Goal: Share content: Share content

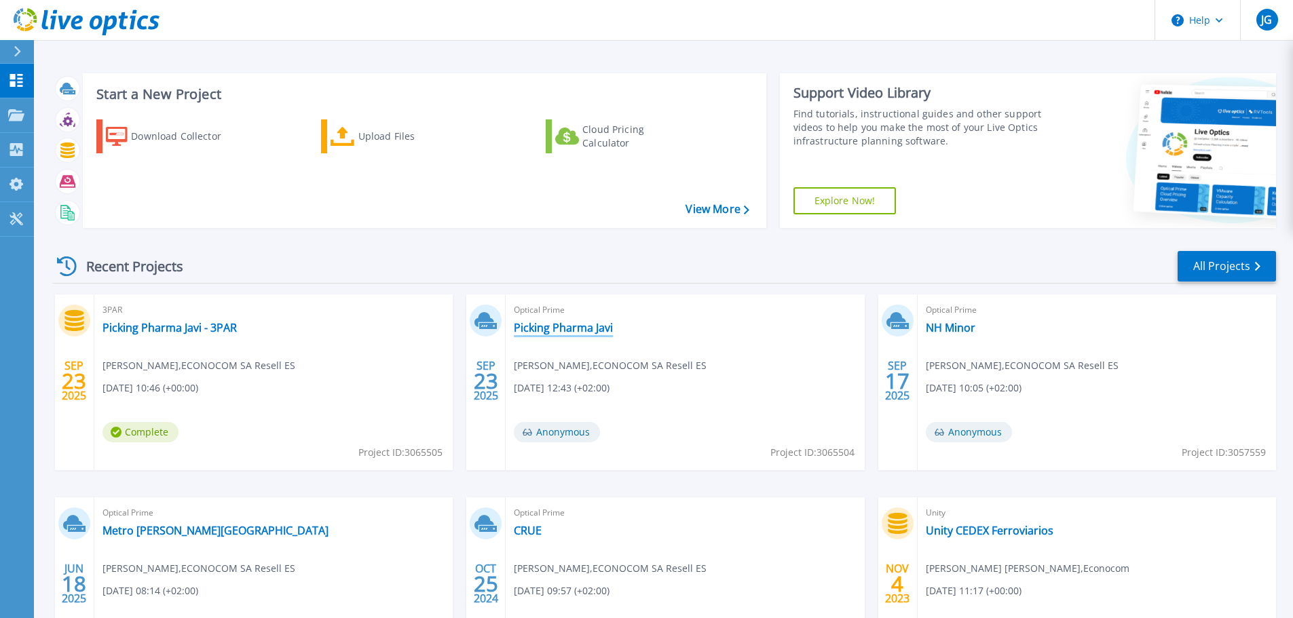
click at [576, 328] on link "Picking Pharma Javi" at bounding box center [563, 328] width 99 height 14
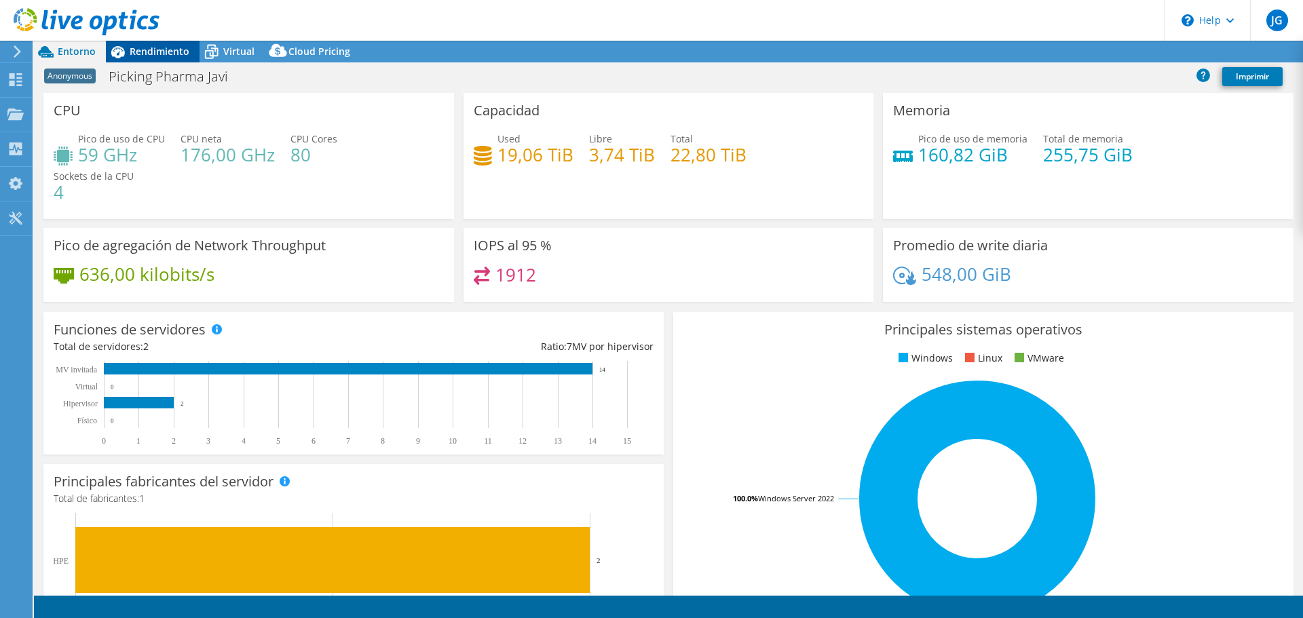
click at [162, 52] on span "Rendimiento" at bounding box center [160, 51] width 60 height 13
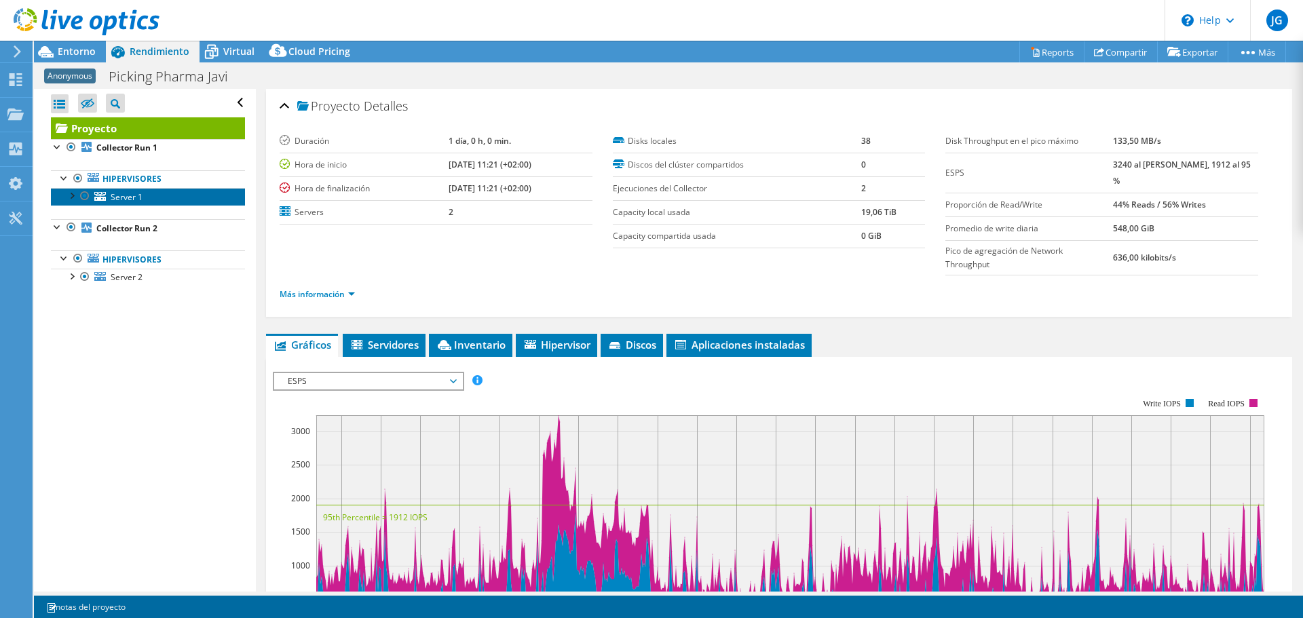
click at [113, 196] on span "Server 1" at bounding box center [127, 197] width 32 height 12
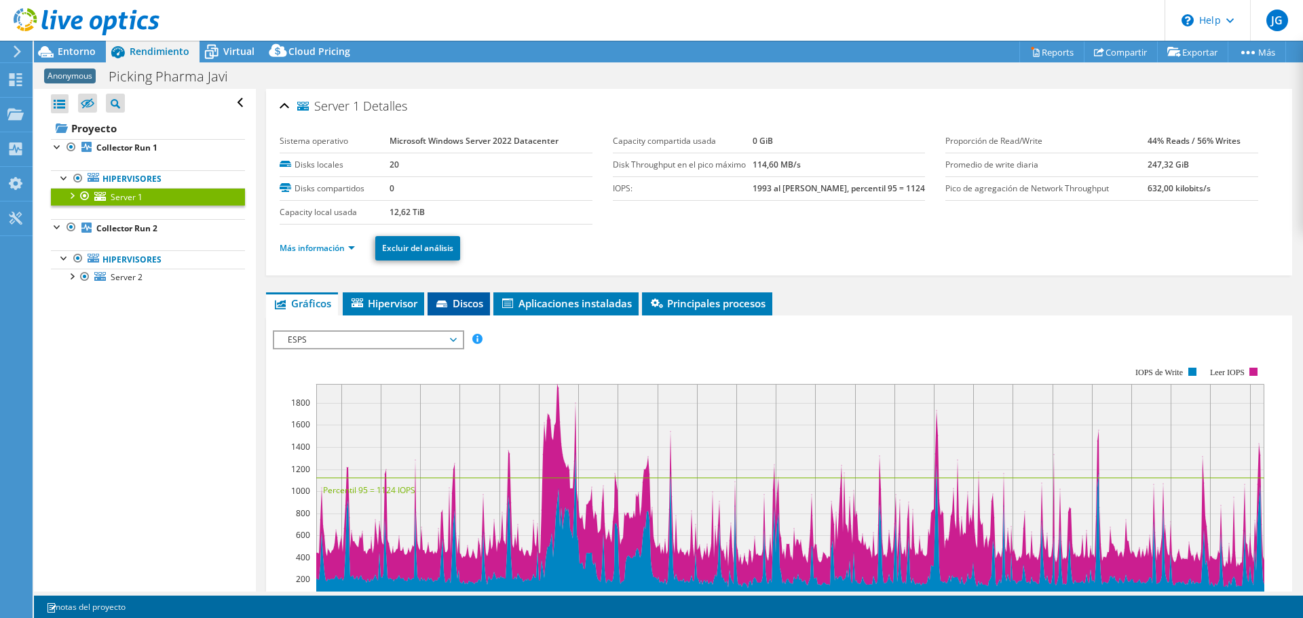
click at [464, 311] on li "Discos" at bounding box center [459, 303] width 62 height 23
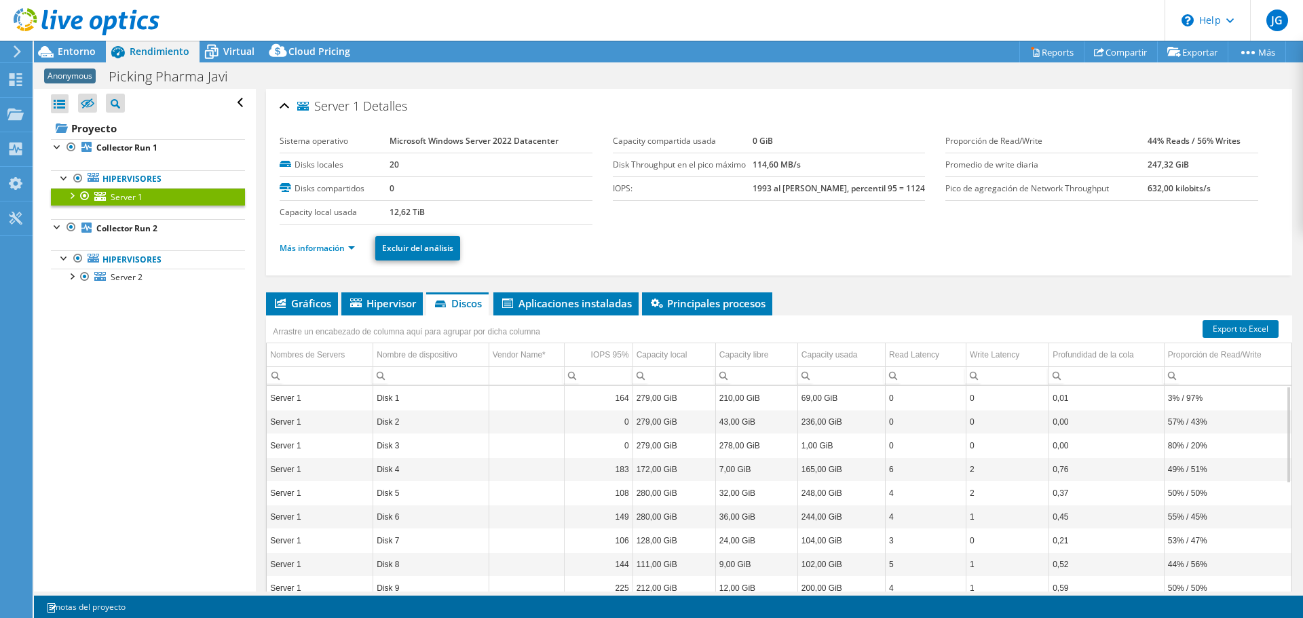
click at [989, 226] on div "Más información Excluir del análisis" at bounding box center [779, 249] width 999 height 48
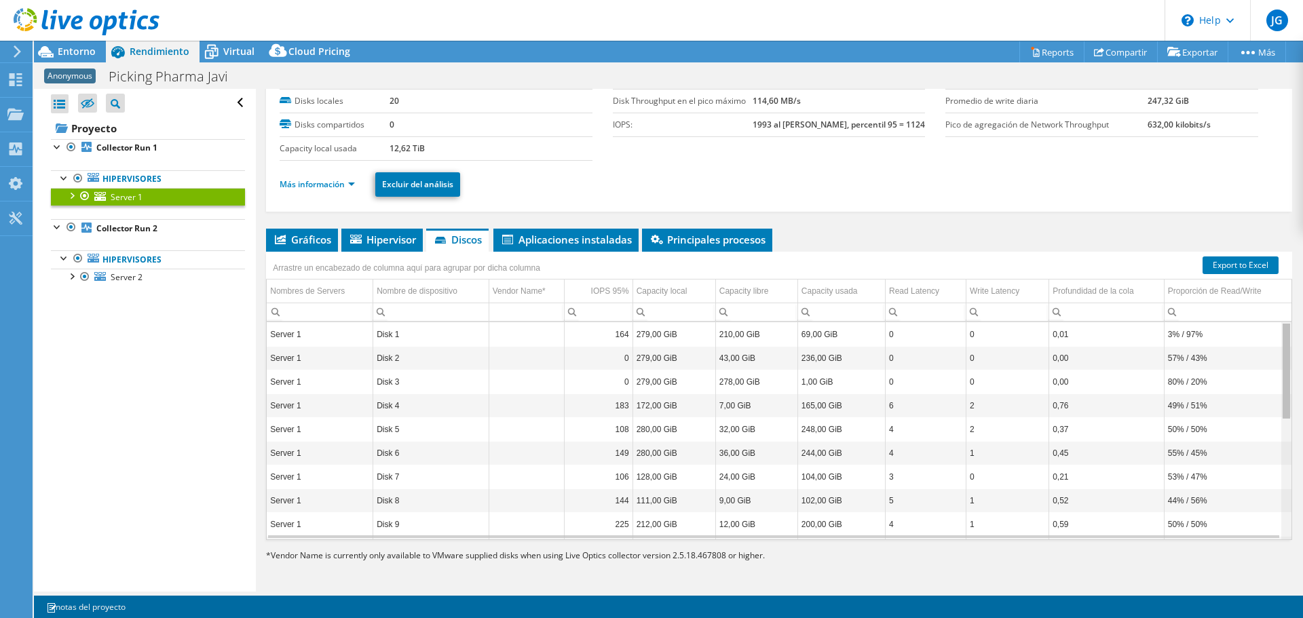
drag, startPoint x: 1277, startPoint y: 375, endPoint x: 1270, endPoint y: 379, distance: 7.9
click at [1270, 379] on body "JG Usuario final [PERSON_NAME] [PERSON_NAME][EMAIL_ADDRESS][PERSON_NAME][DOMAIN…" at bounding box center [651, 309] width 1303 height 618
click at [331, 179] on link "Más información" at bounding box center [317, 184] width 75 height 12
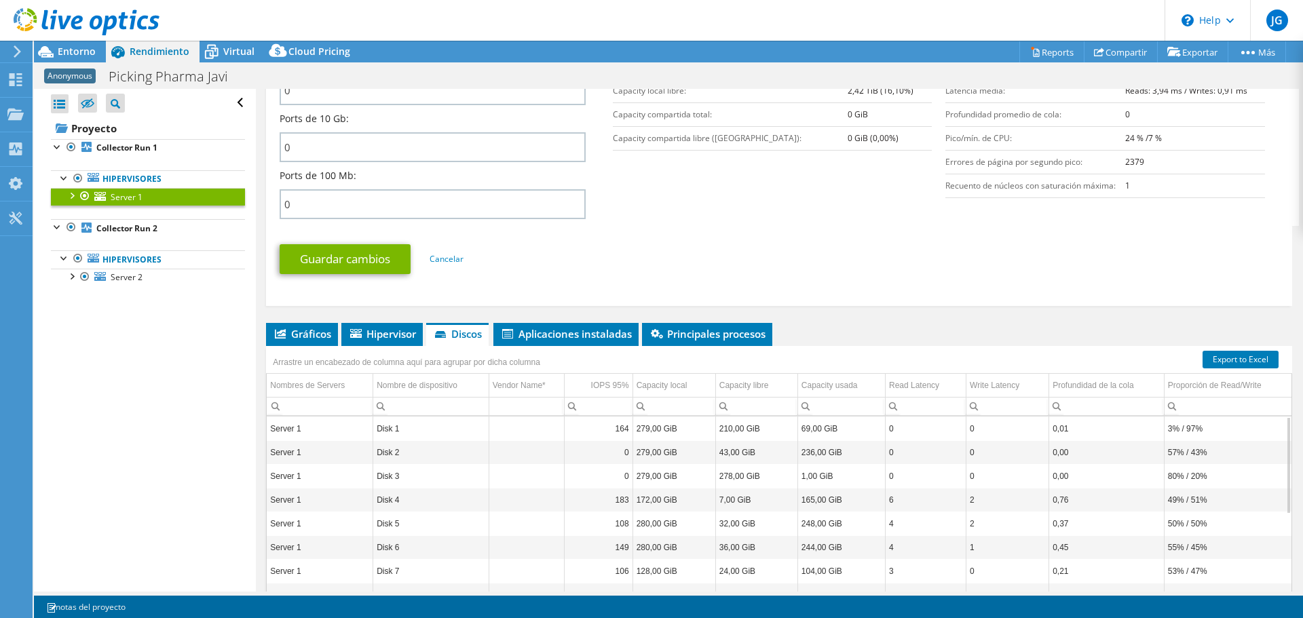
scroll to position [607, 0]
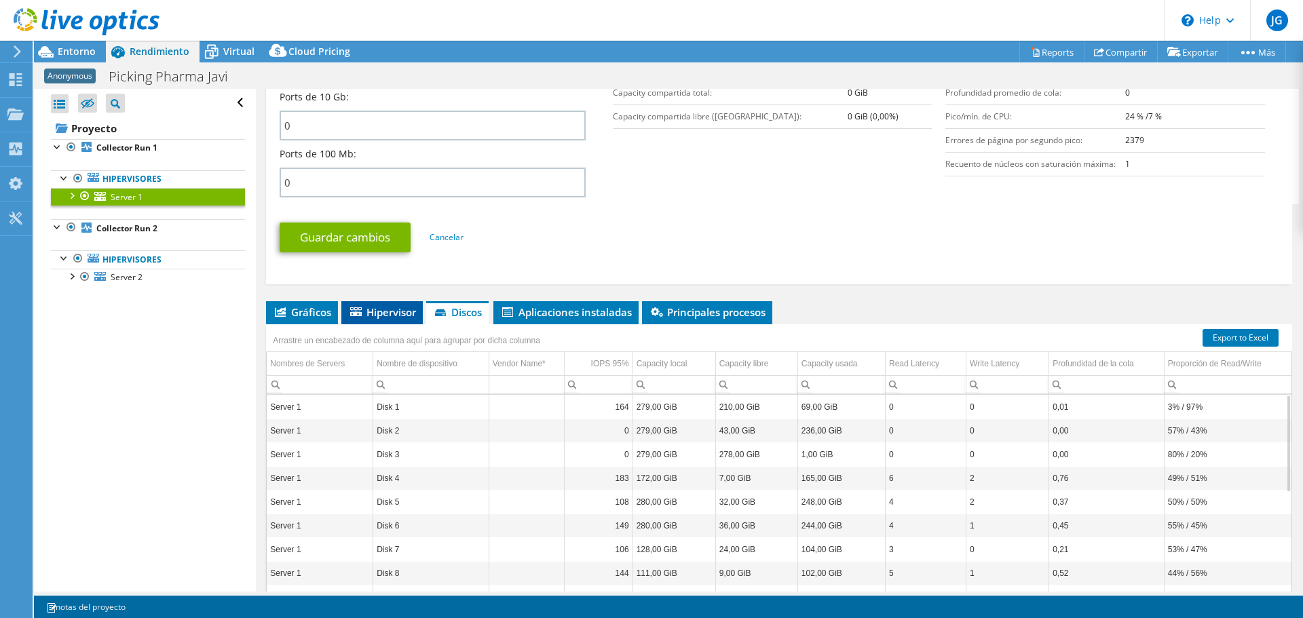
click at [404, 323] on li "Hipervisor" at bounding box center [381, 312] width 81 height 23
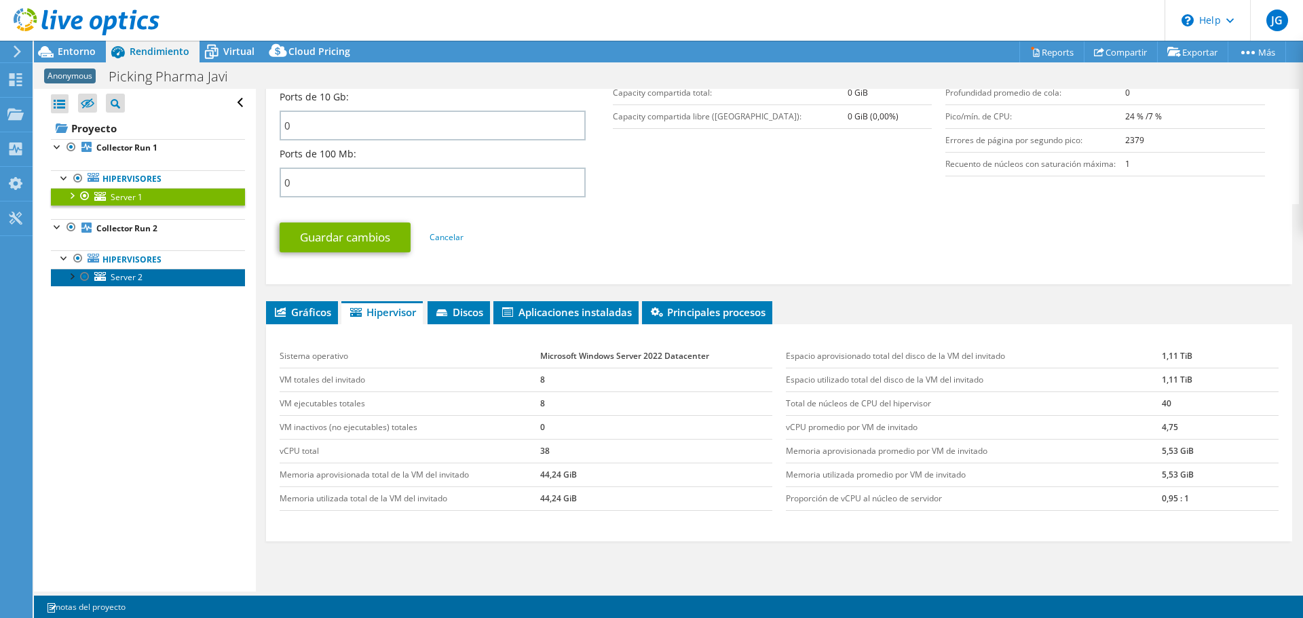
click at [115, 275] on span "Server 2" at bounding box center [127, 277] width 32 height 12
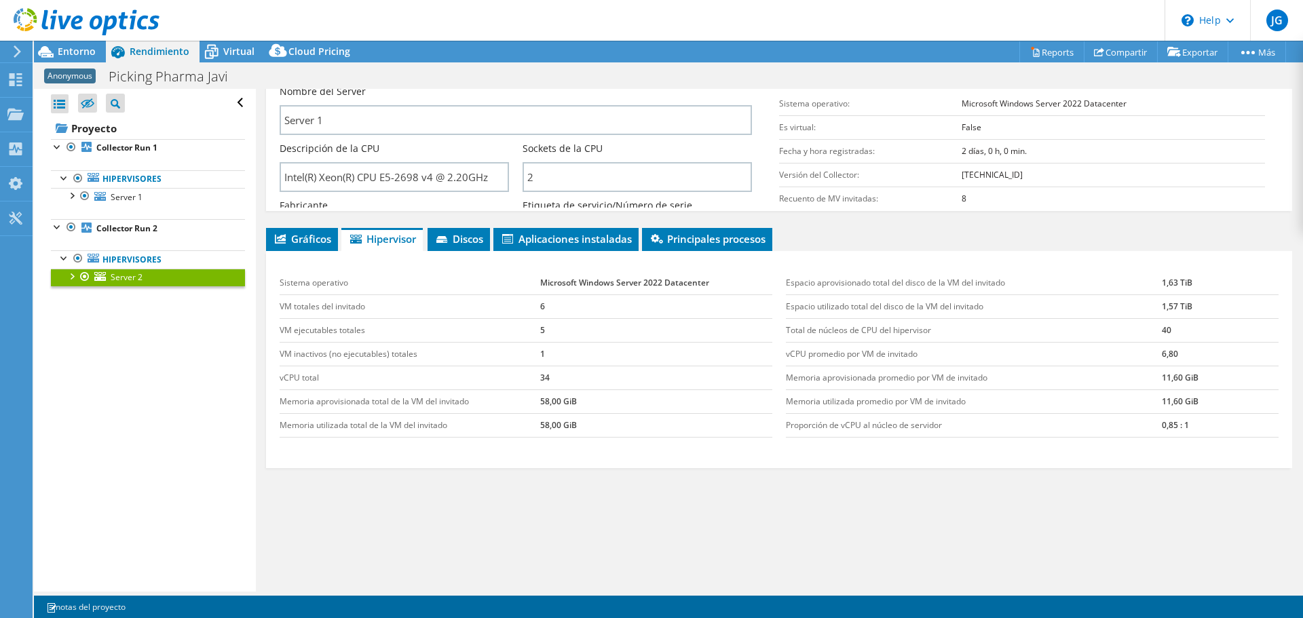
scroll to position [64, 0]
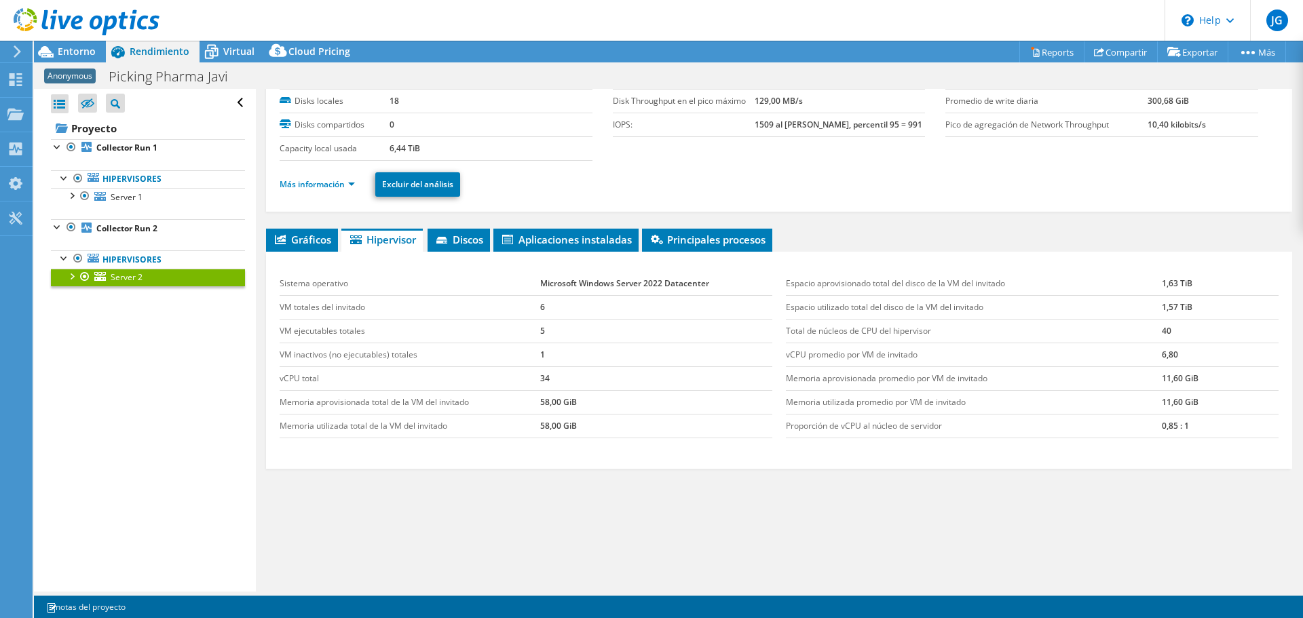
click at [465, 226] on div "Server 2 [GEOGRAPHIC_DATA] Sistema operativo Microsoft Windows Server 2022 Data…" at bounding box center [779, 308] width 1046 height 567
click at [458, 243] on span "Discos" at bounding box center [458, 240] width 49 height 14
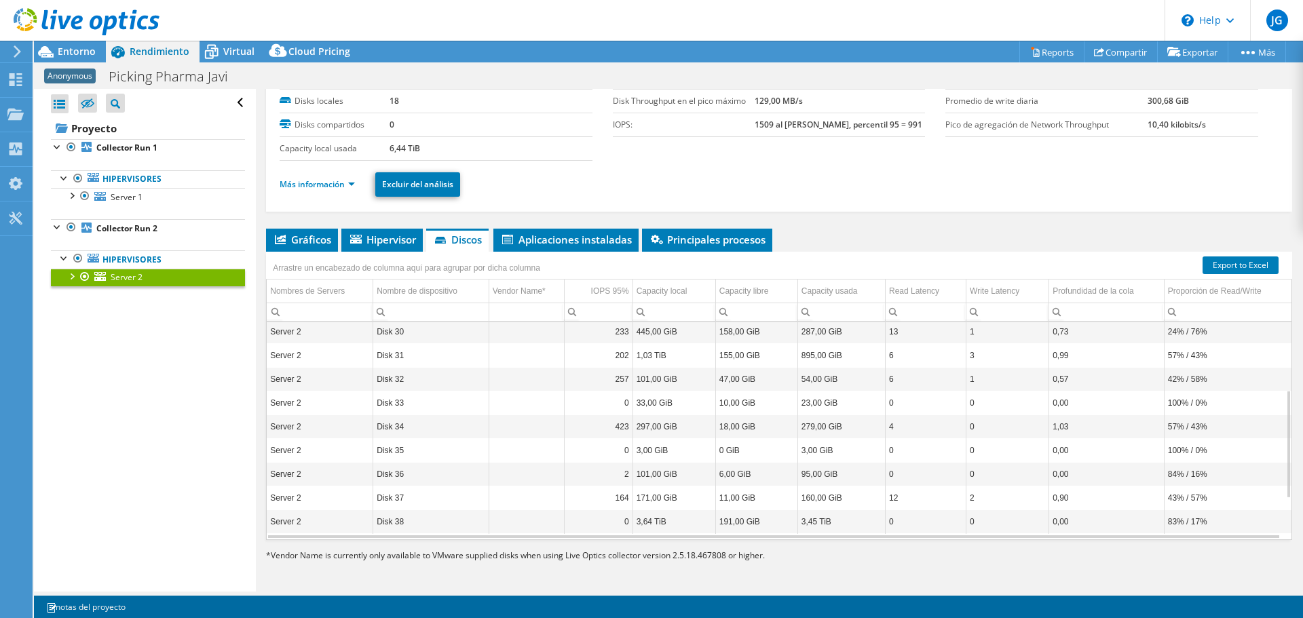
scroll to position [0, 0]
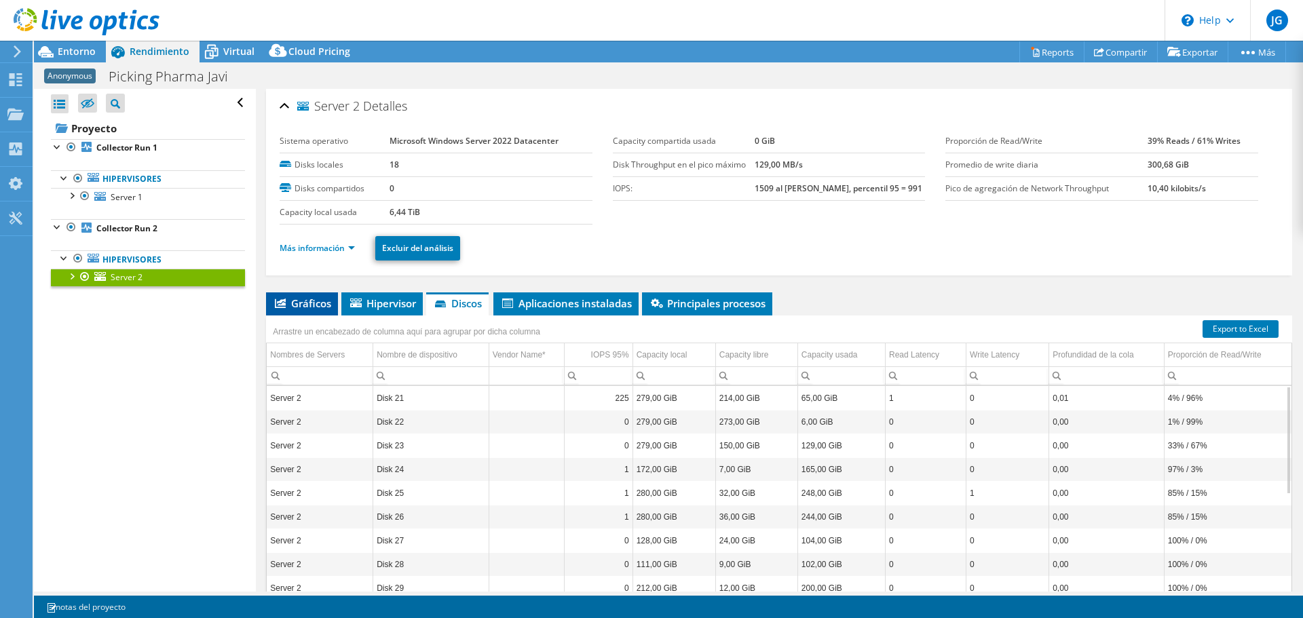
click at [324, 305] on span "Gráficos" at bounding box center [302, 304] width 58 height 14
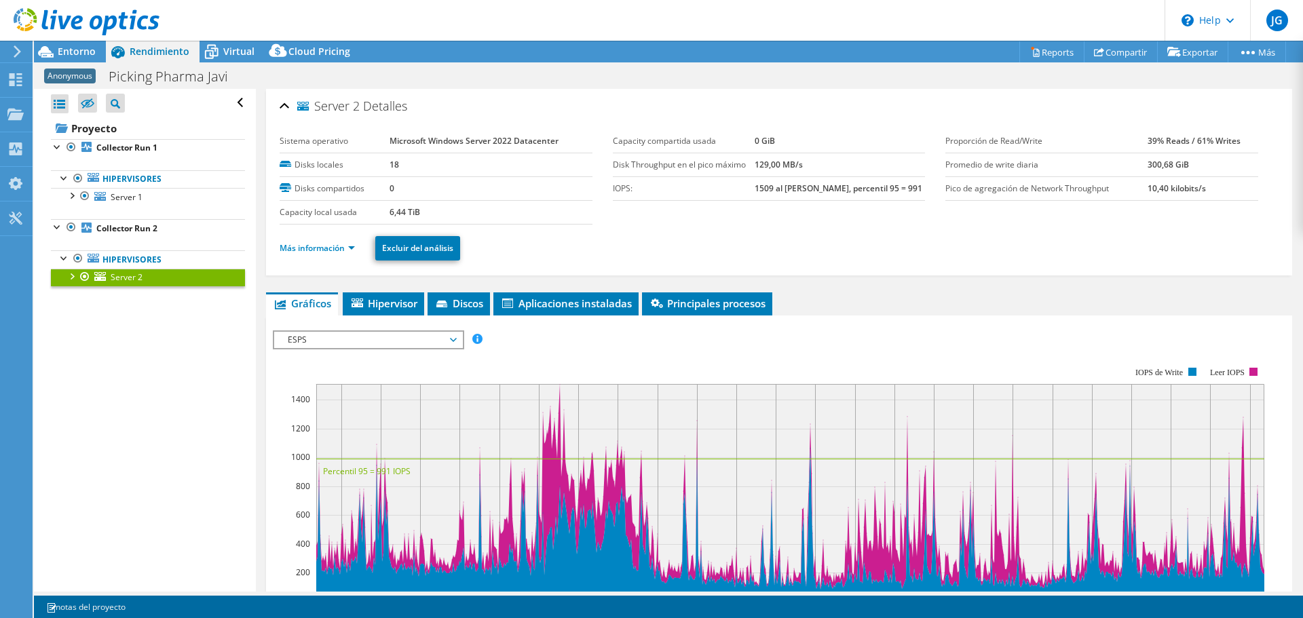
click at [342, 347] on span "ESPS" at bounding box center [368, 340] width 174 height 16
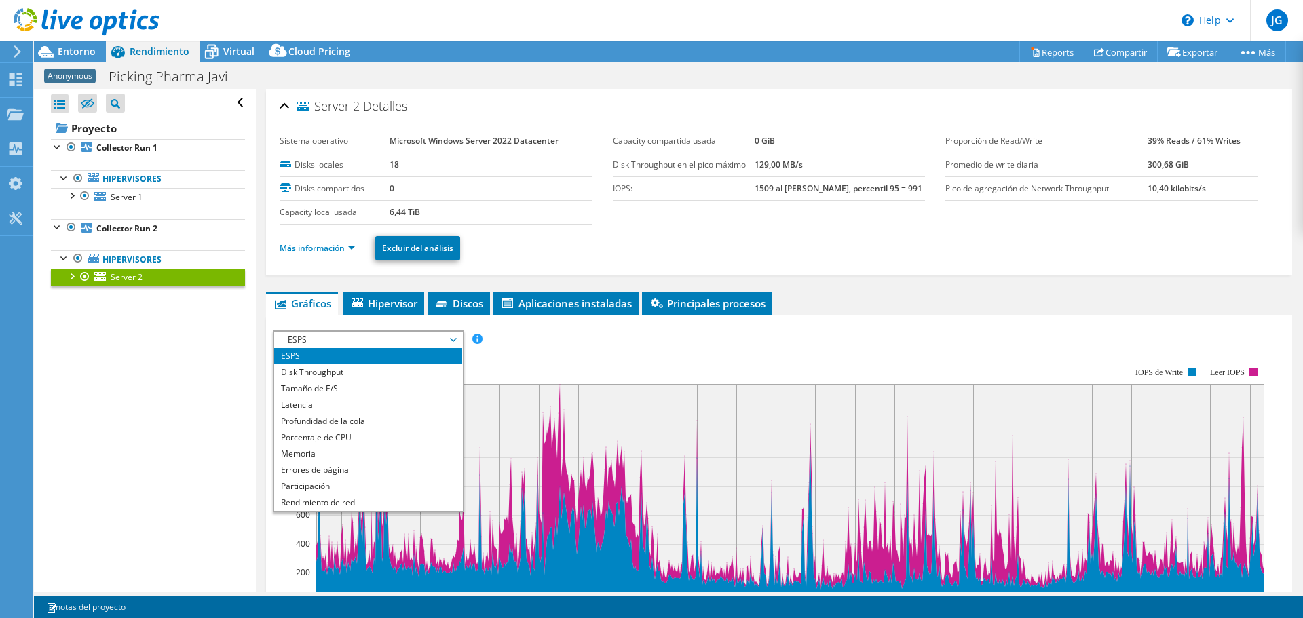
click at [541, 368] on rect at bounding box center [768, 484] width 991 height 271
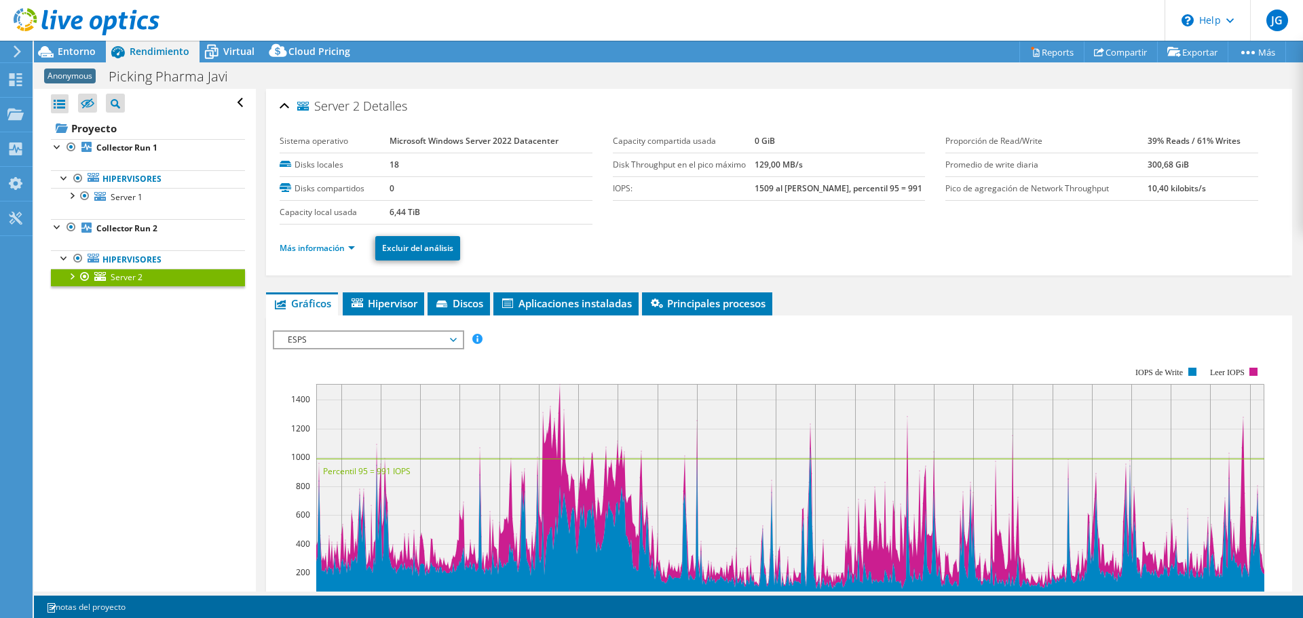
click at [540, 368] on rect at bounding box center [768, 484] width 991 height 271
click at [462, 297] on span "Discos" at bounding box center [458, 304] width 49 height 14
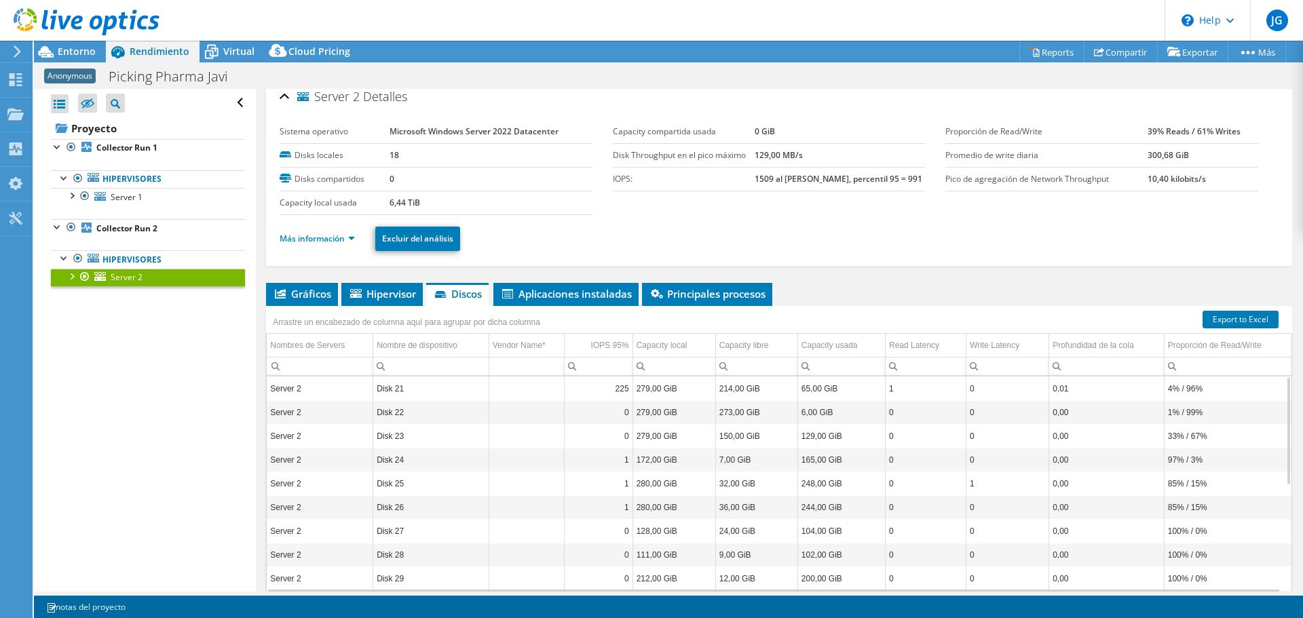
scroll to position [5, 0]
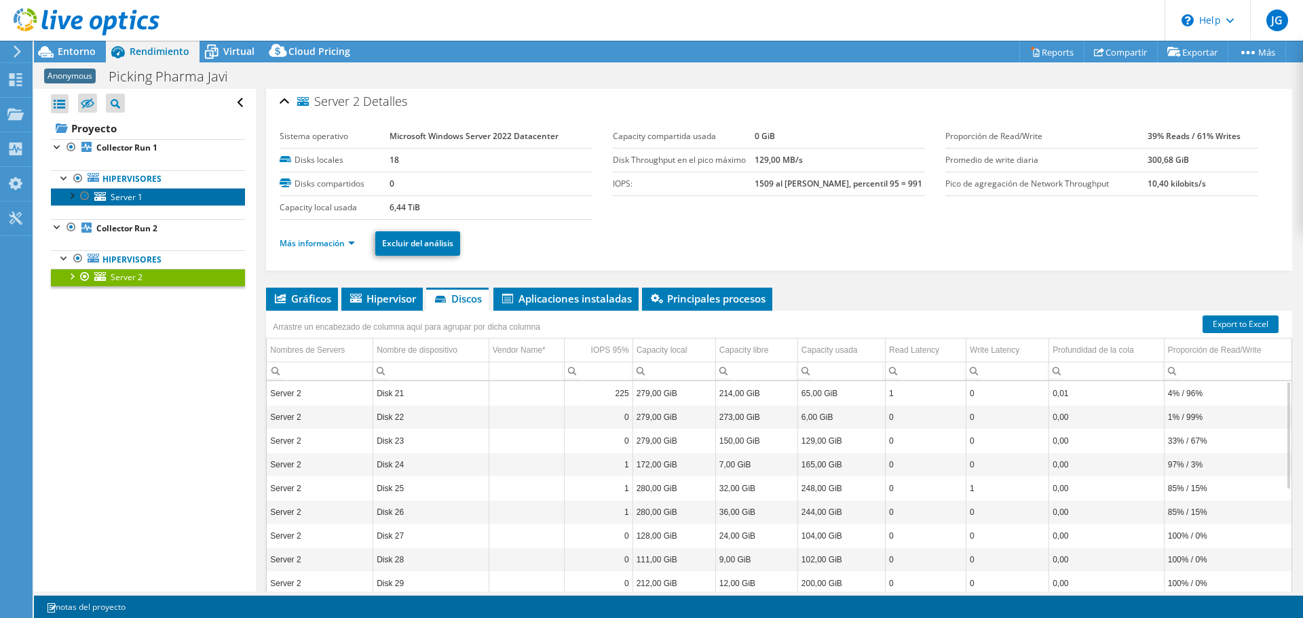
click at [130, 196] on span "Server 1" at bounding box center [127, 197] width 32 height 12
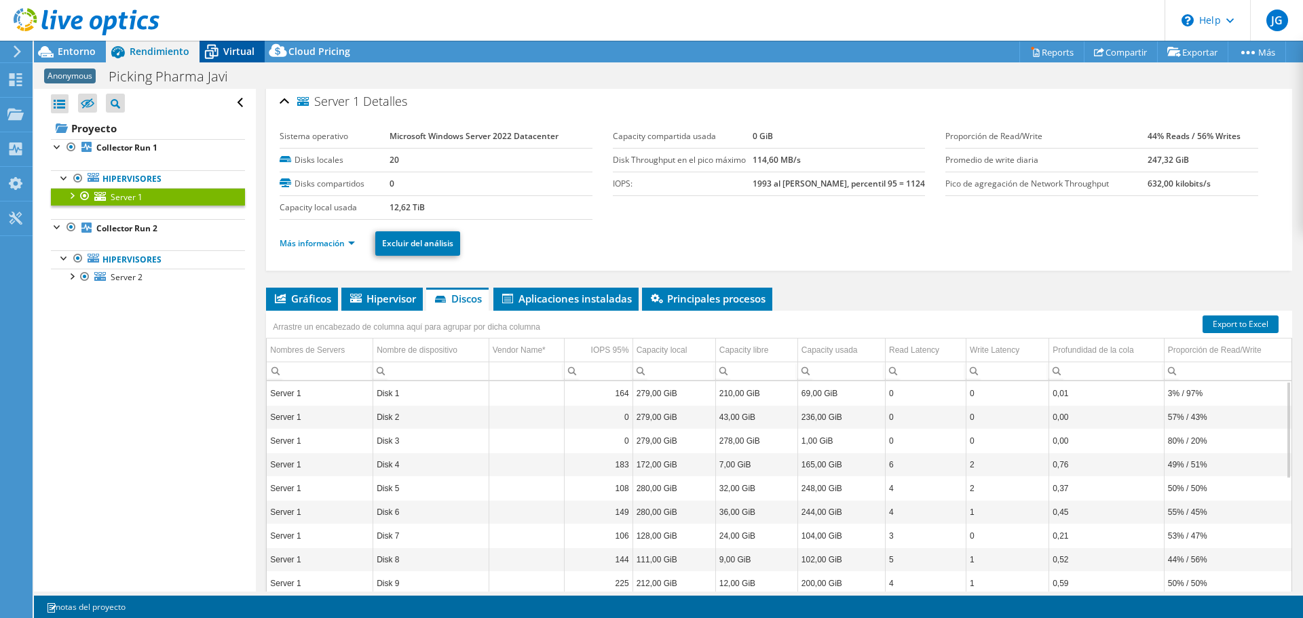
click at [227, 49] on span "Virtual" at bounding box center [238, 51] width 31 height 13
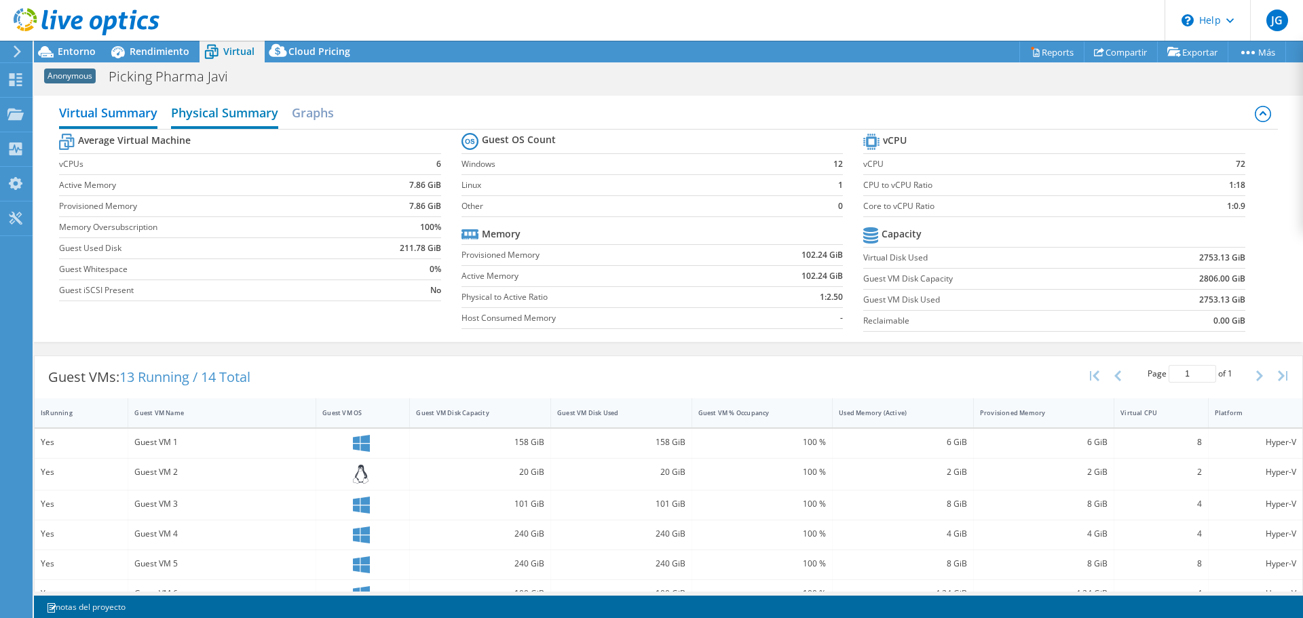
click at [249, 112] on h2 "Physical Summary" at bounding box center [224, 114] width 107 height 30
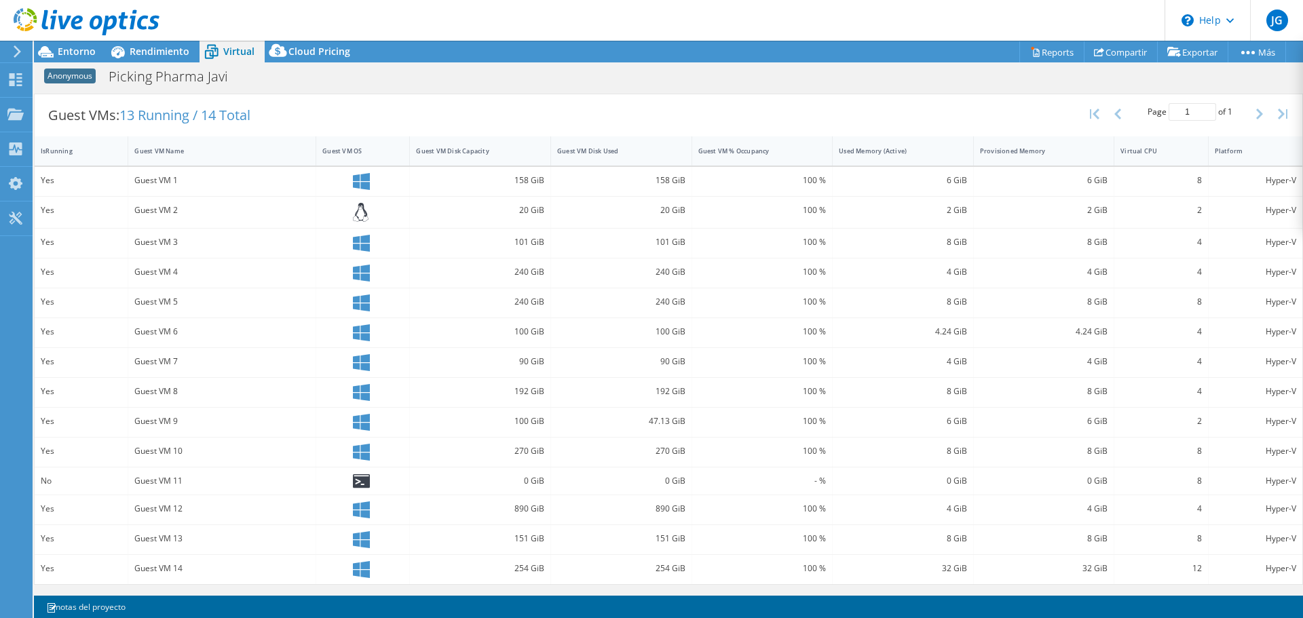
scroll to position [0, 0]
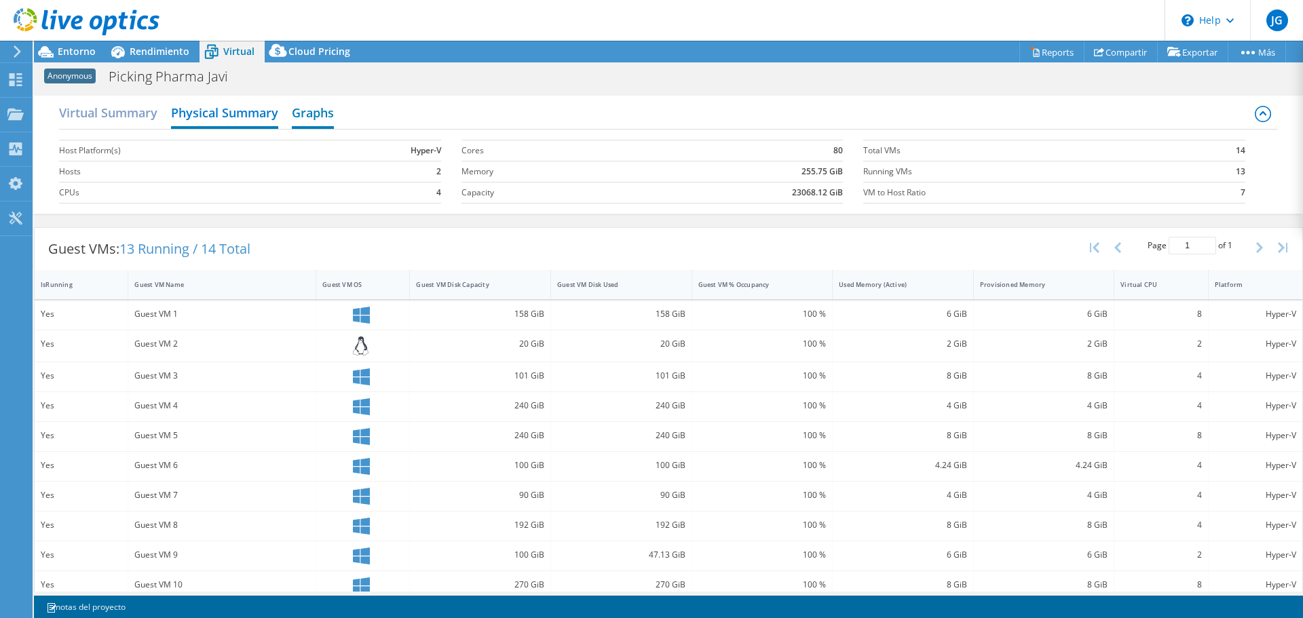
click at [302, 113] on h2 "Graphs" at bounding box center [313, 114] width 42 height 30
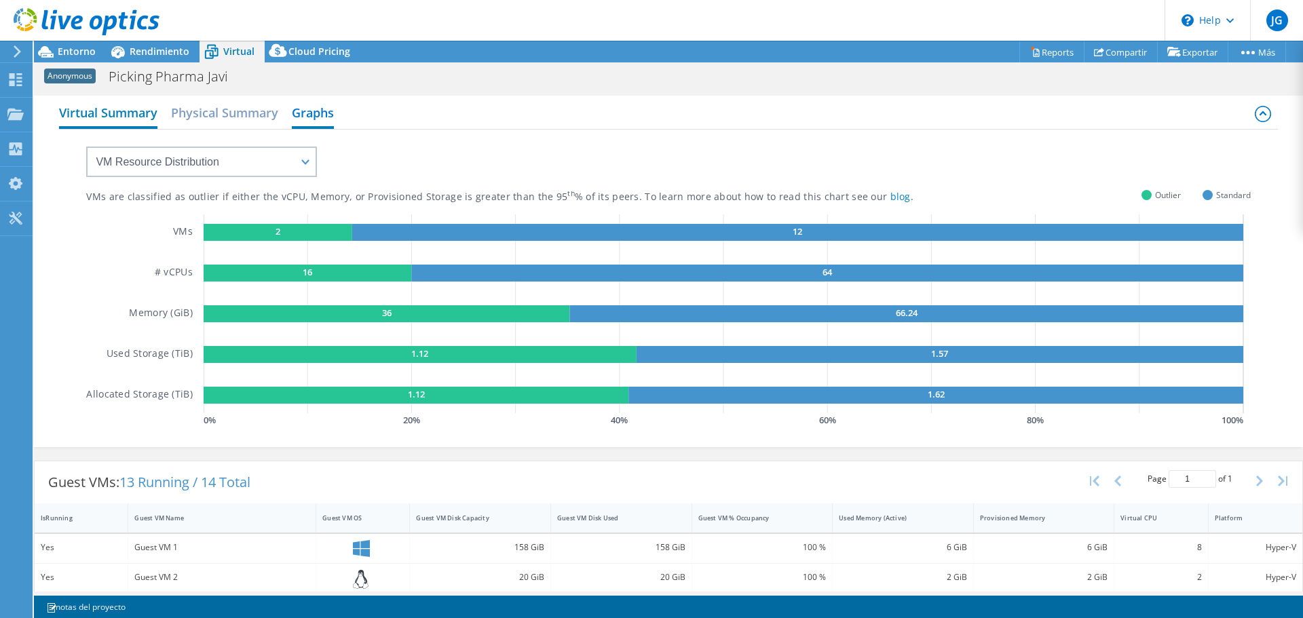
click at [126, 114] on h2 "Virtual Summary" at bounding box center [108, 114] width 98 height 30
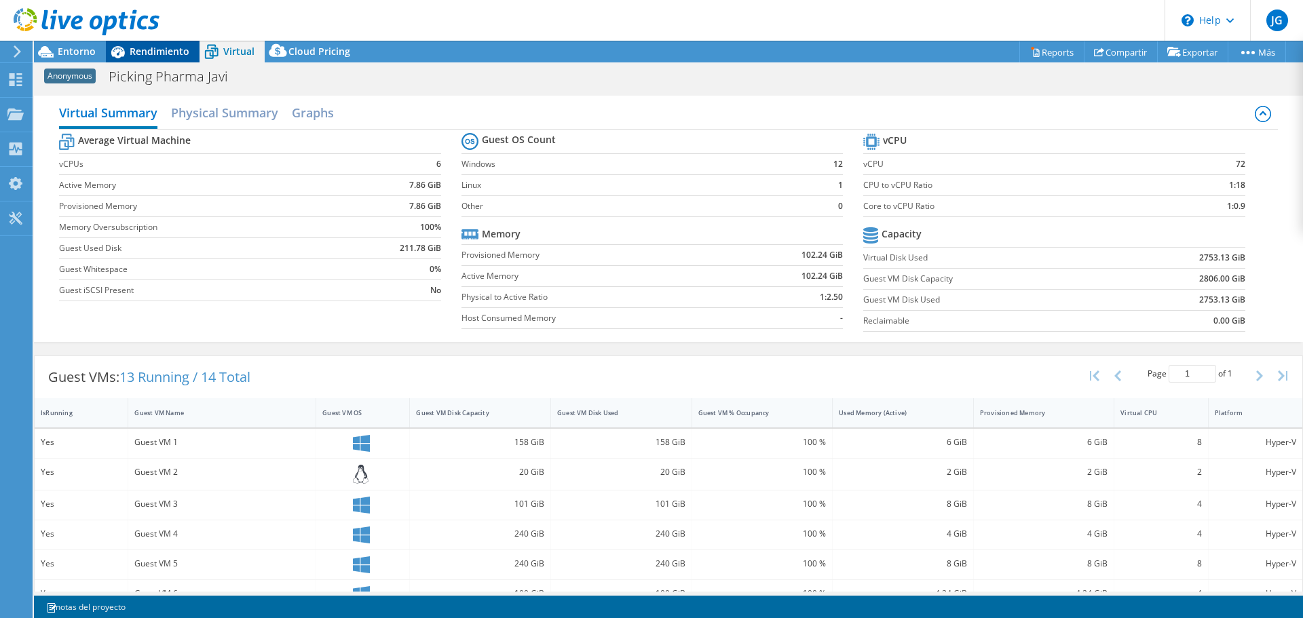
click at [168, 58] on div "Rendimiento" at bounding box center [153, 52] width 94 height 22
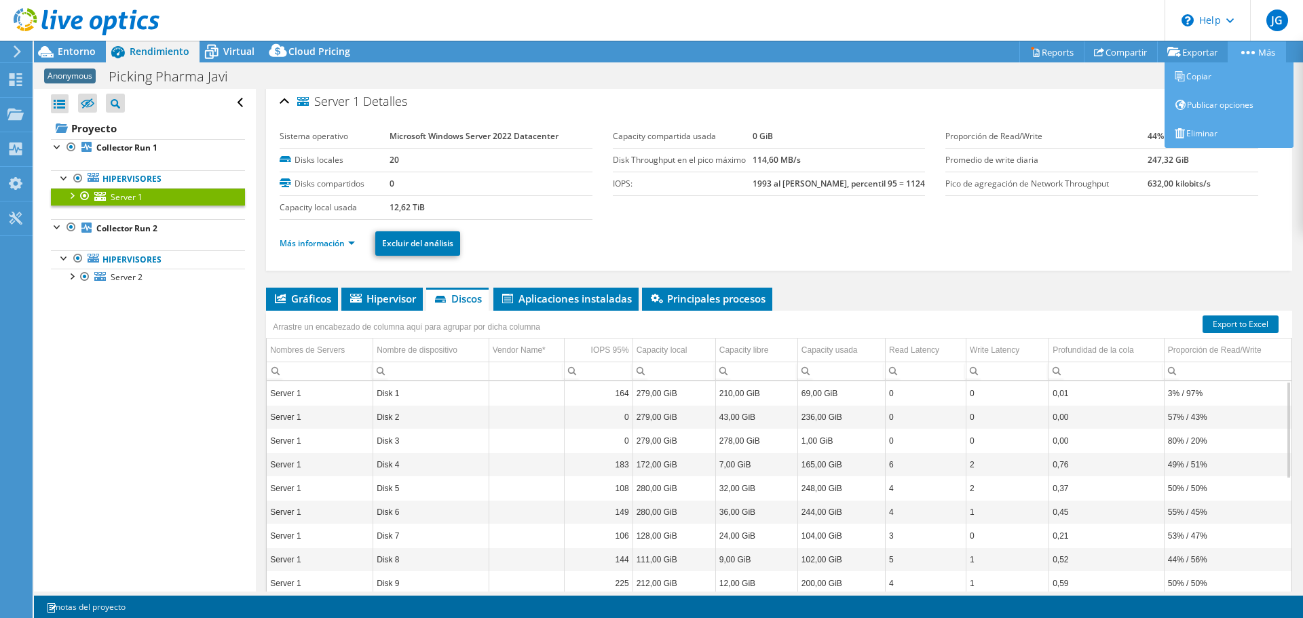
click at [1248, 52] on icon at bounding box center [1248, 52] width 14 height 3
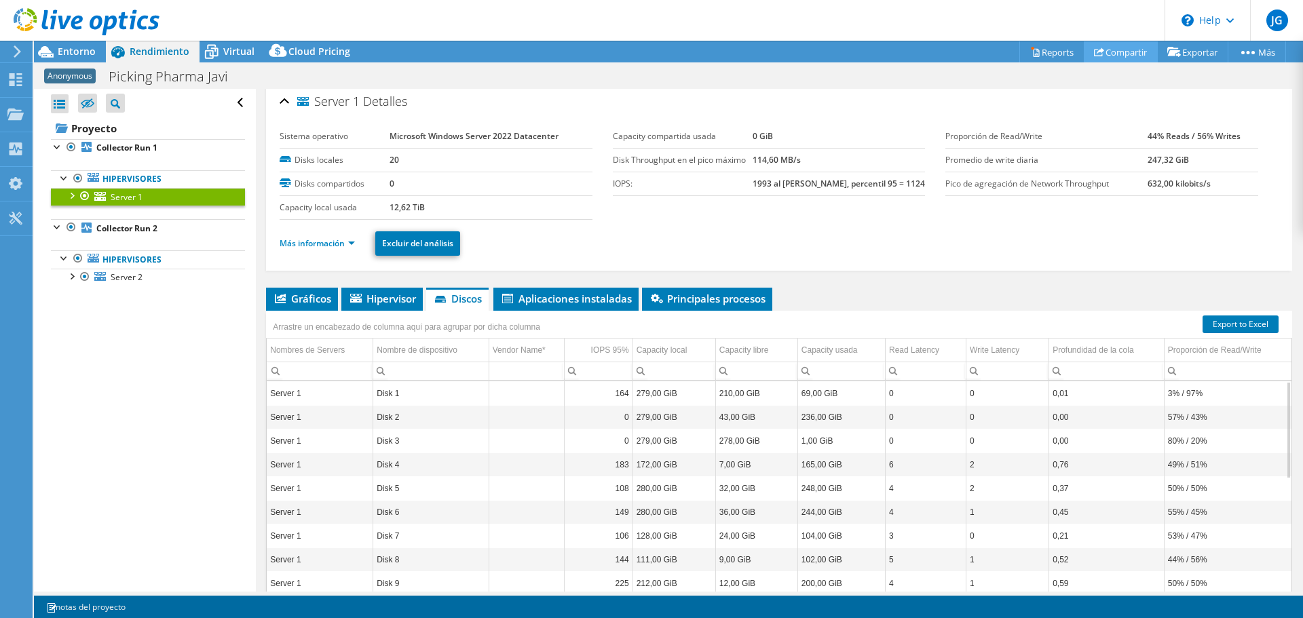
click at [1122, 51] on link "Compartir" at bounding box center [1121, 51] width 74 height 21
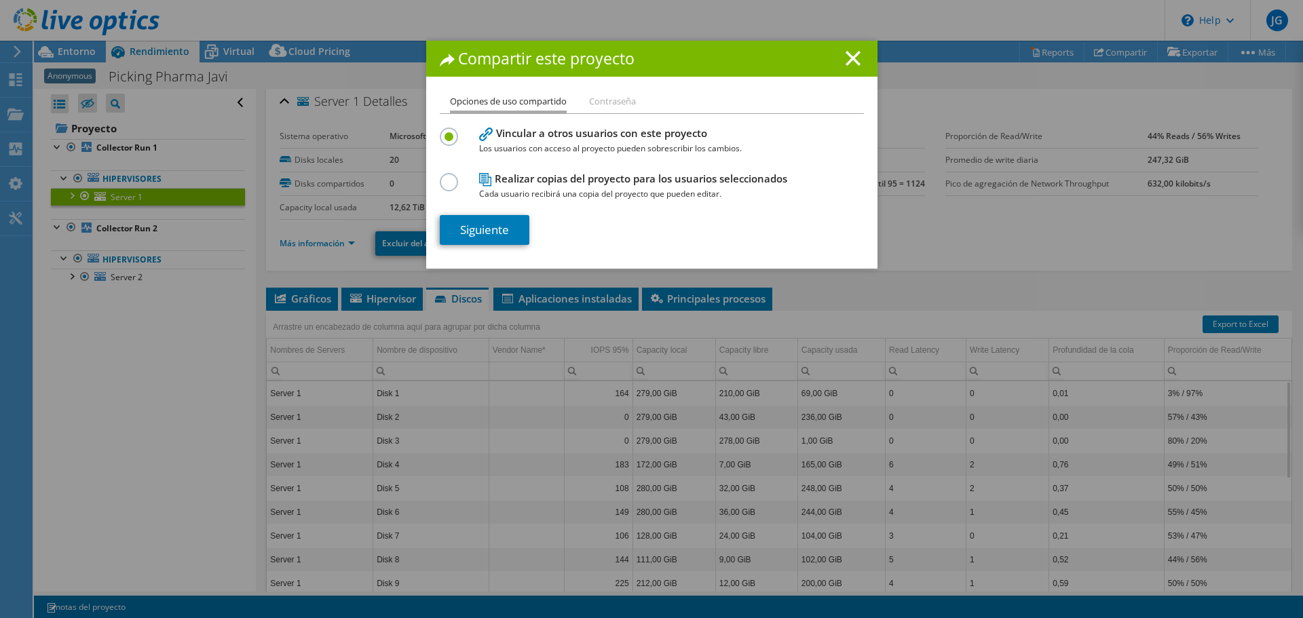
click at [443, 176] on label at bounding box center [452, 174] width 24 height 3
click at [0, 0] on input "radio" at bounding box center [0, 0] width 0 height 0
click at [478, 227] on link "Siguiente" at bounding box center [485, 230] width 90 height 30
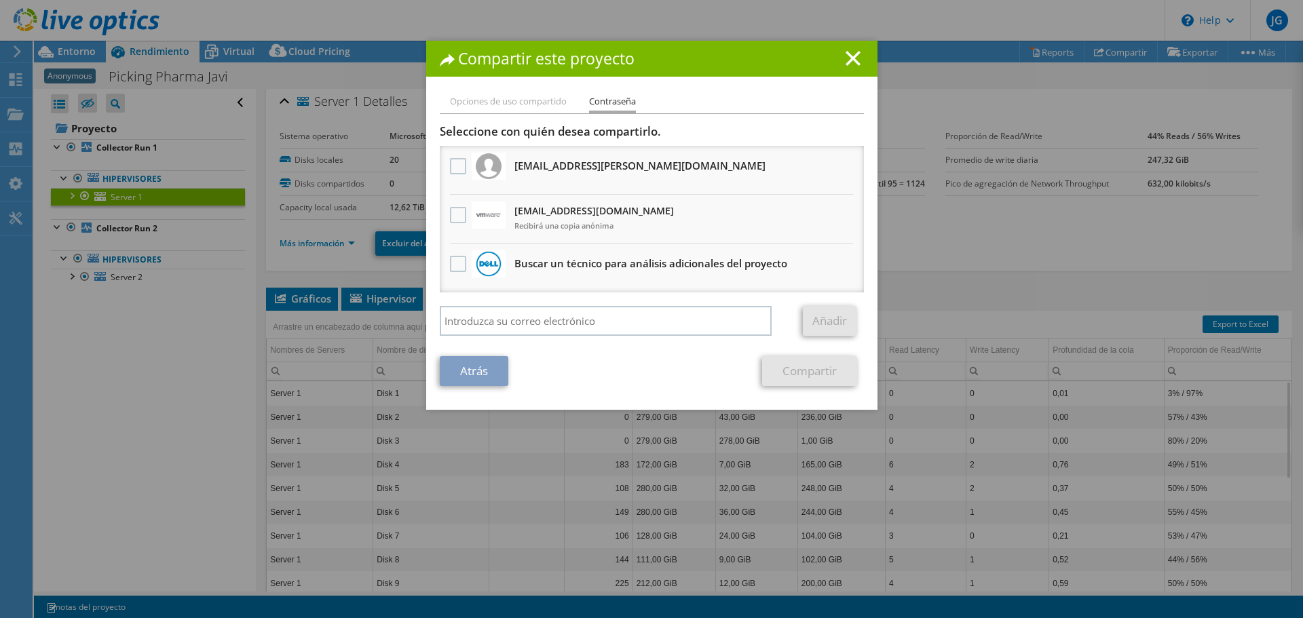
click at [447, 166] on div at bounding box center [458, 167] width 23 height 29
click at [450, 166] on label at bounding box center [460, 166] width 20 height 16
click at [0, 0] on input "checkbox" at bounding box center [0, 0] width 0 height 0
click at [787, 367] on link "Compartir" at bounding box center [809, 371] width 95 height 30
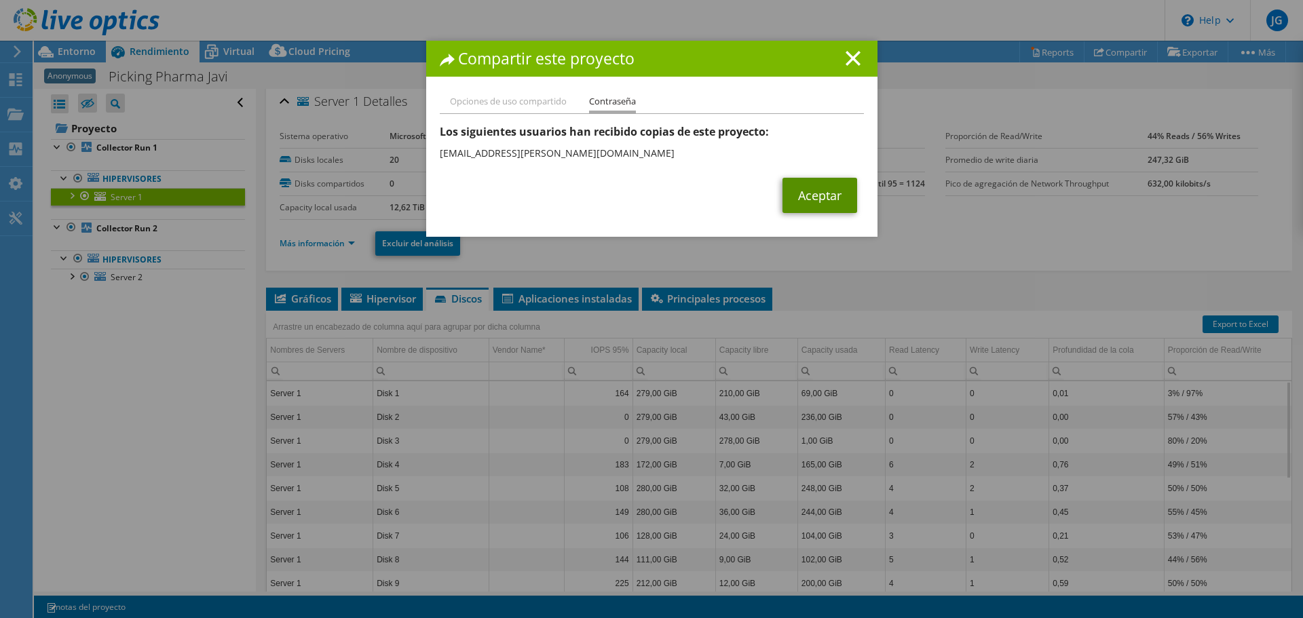
click at [818, 197] on link "Aceptar" at bounding box center [819, 195] width 75 height 35
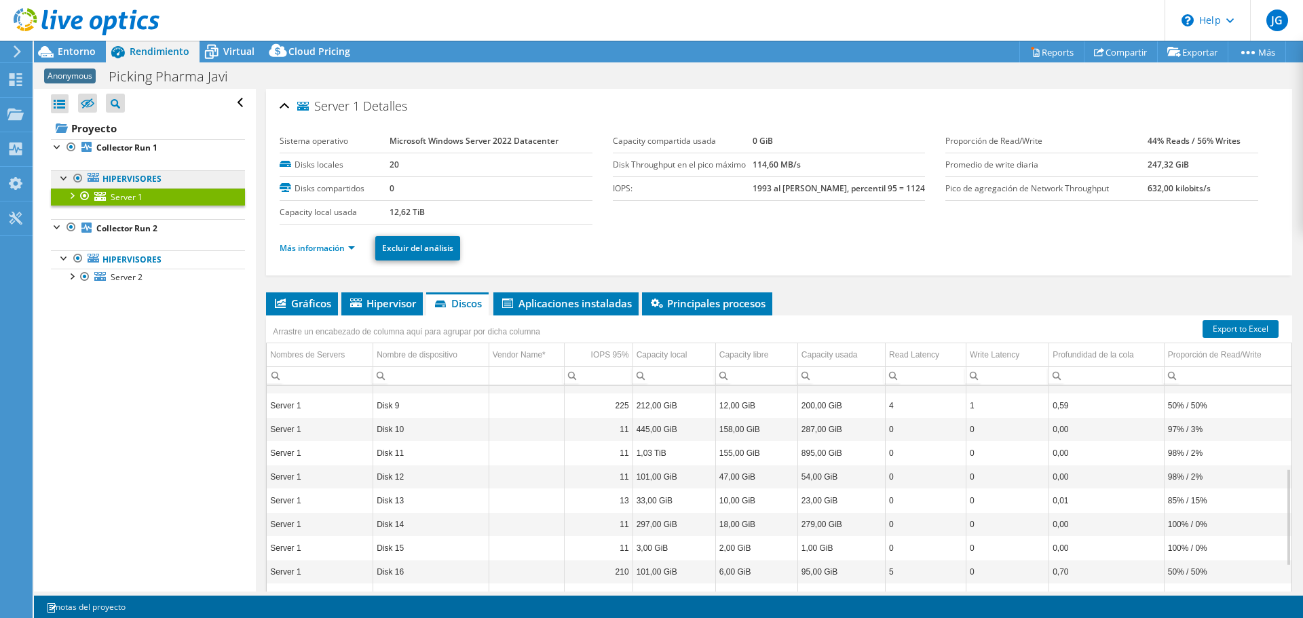
click at [79, 187] on link "Hipervisores" at bounding box center [148, 179] width 194 height 18
click at [71, 195] on div at bounding box center [71, 195] width 14 height 14
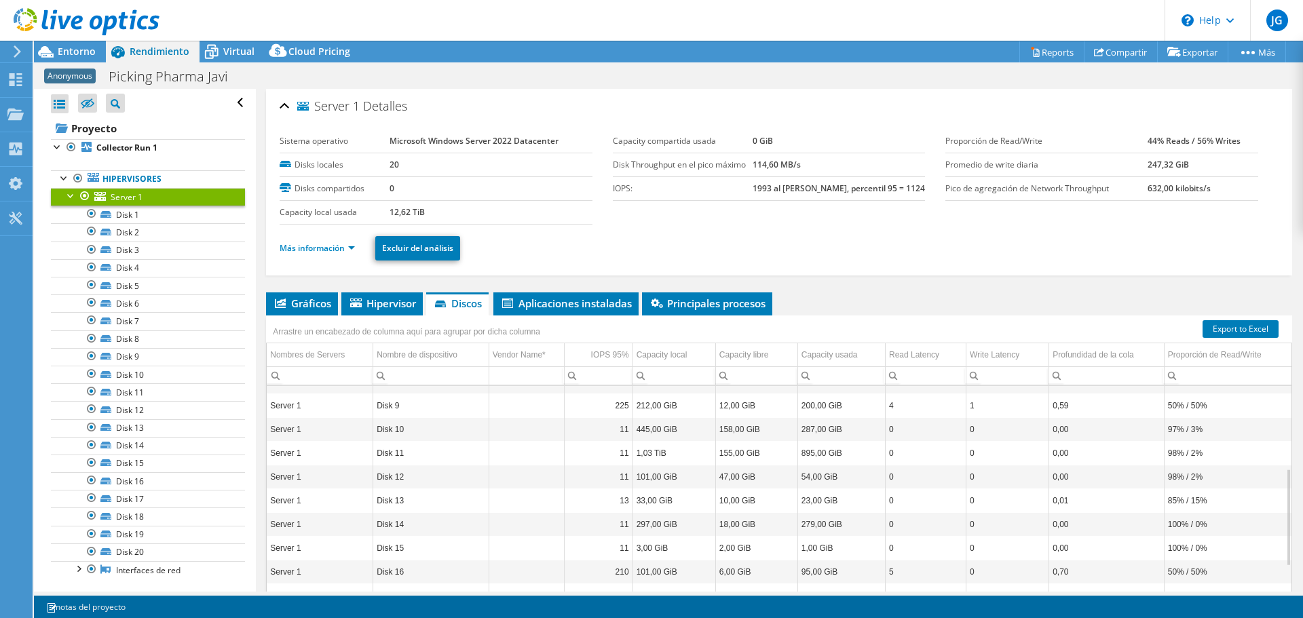
click at [71, 195] on div at bounding box center [71, 195] width 14 height 14
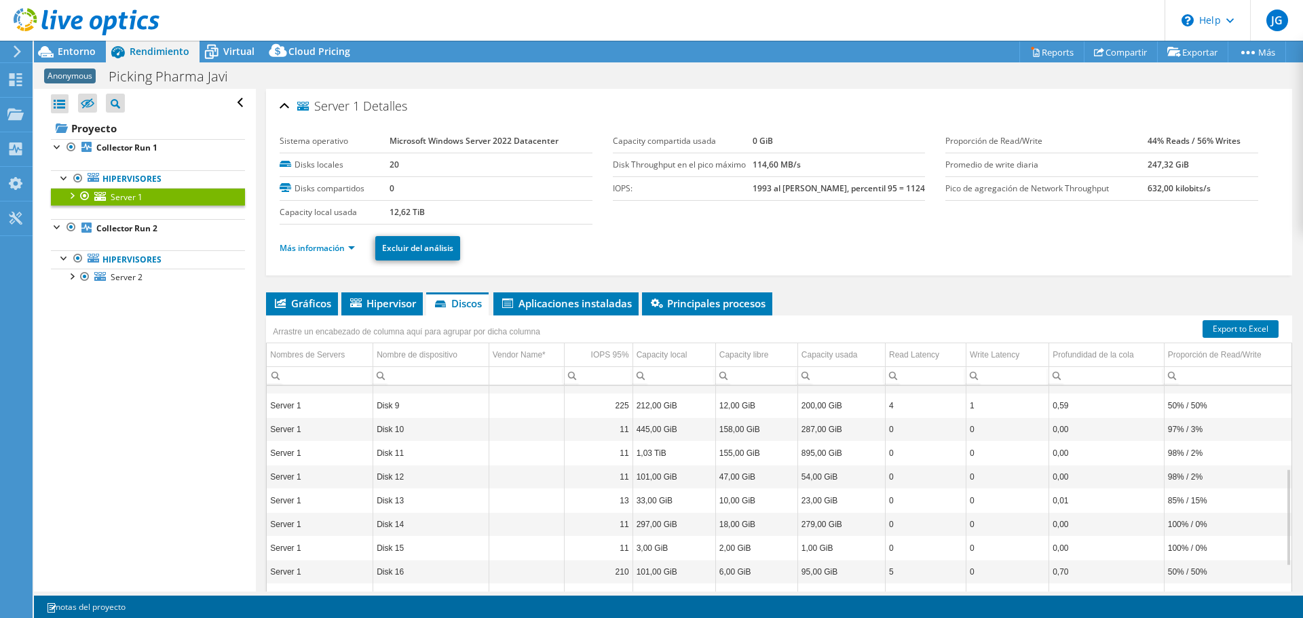
click at [835, 307] on ul "Gráficos Servidores Inventario Hipervisor Discos Disks del clúster Aplicaciones…" at bounding box center [779, 303] width 1026 height 23
